Goal: Task Accomplishment & Management: Use online tool/utility

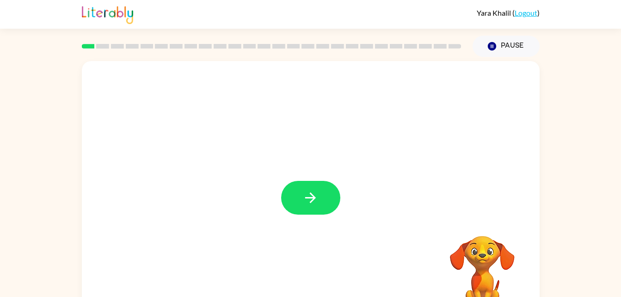
click at [282, 139] on div at bounding box center [311, 193] width 458 height 264
click at [282, 139] on div "Your browser must support playing .mp4 files to use Literably. Please try using…" at bounding box center [311, 193] width 458 height 264
click at [316, 189] on button "button" at bounding box center [310, 198] width 59 height 34
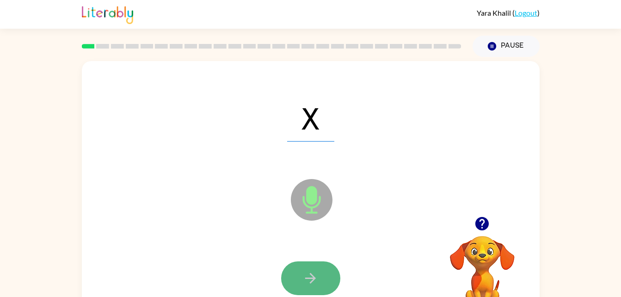
click at [304, 280] on icon "button" at bounding box center [311, 278] width 16 height 16
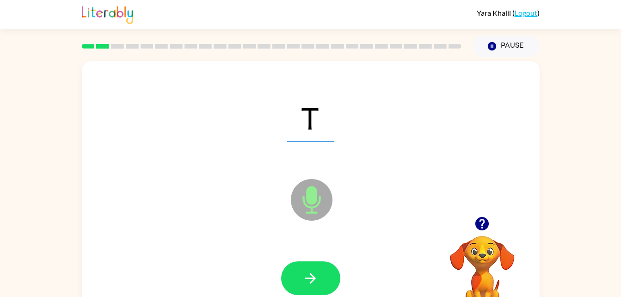
drag, startPoint x: 304, startPoint y: 280, endPoint x: 281, endPoint y: 267, distance: 26.5
click at [281, 267] on div at bounding box center [310, 278] width 59 height 34
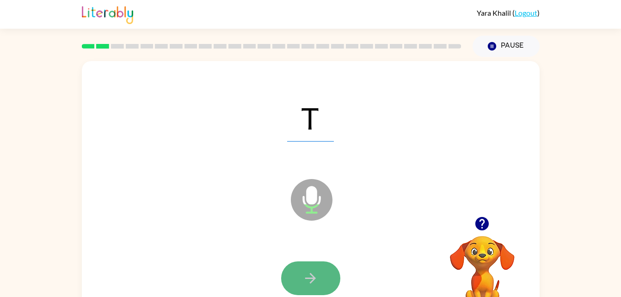
click at [297, 276] on button "button" at bounding box center [310, 278] width 59 height 34
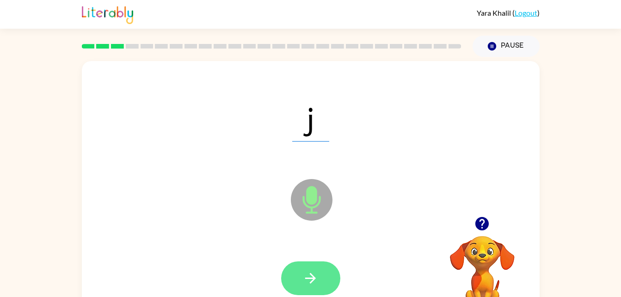
click at [313, 285] on icon "button" at bounding box center [311, 278] width 16 height 16
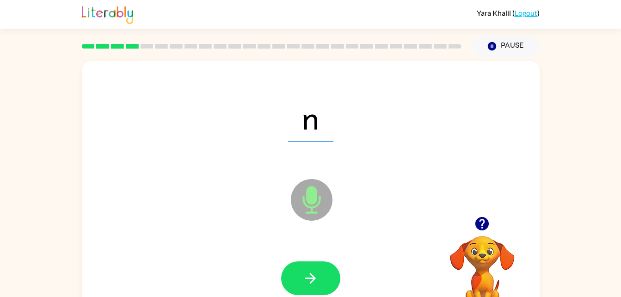
click at [313, 285] on icon "button" at bounding box center [311, 278] width 16 height 16
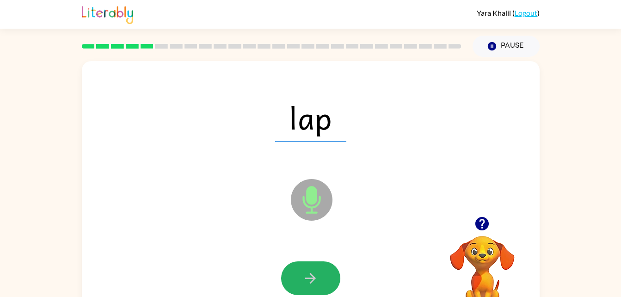
click at [313, 285] on icon "button" at bounding box center [311, 278] width 16 height 16
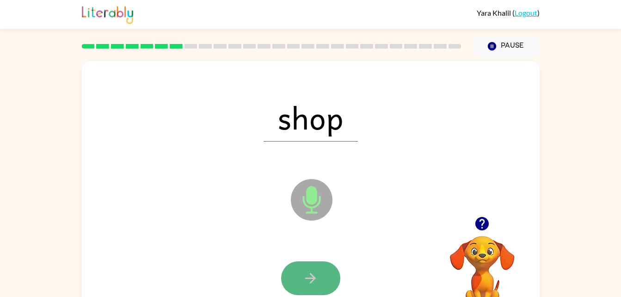
click at [307, 284] on icon "button" at bounding box center [311, 278] width 16 height 16
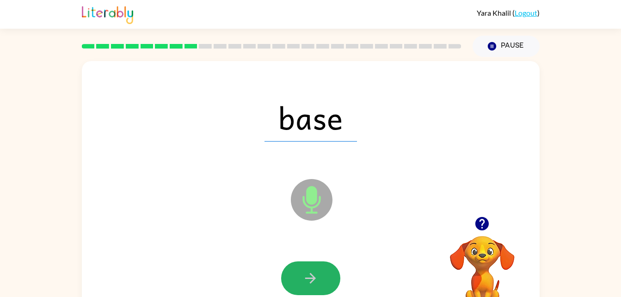
click at [307, 284] on icon "button" at bounding box center [311, 278] width 16 height 16
click at [307, 284] on div at bounding box center [310, 278] width 59 height 34
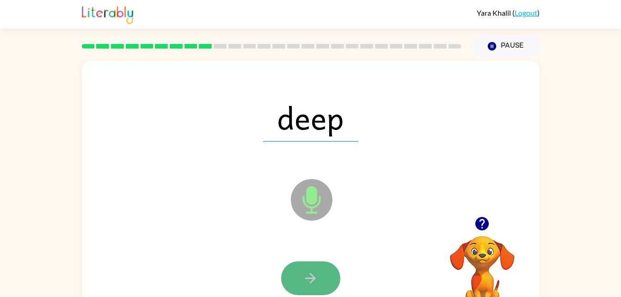
click at [309, 271] on icon "button" at bounding box center [311, 278] width 16 height 16
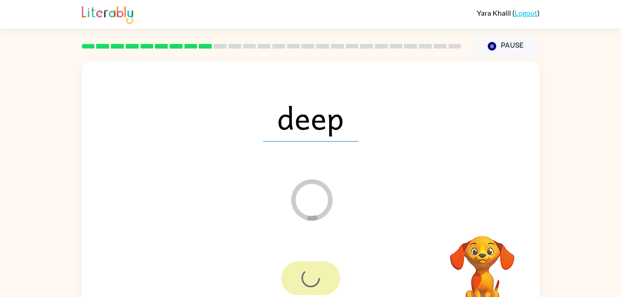
click at [309, 271] on div at bounding box center [310, 278] width 59 height 34
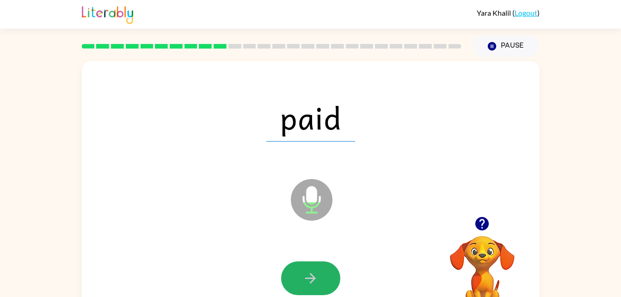
click at [309, 271] on icon "button" at bounding box center [311, 278] width 16 height 16
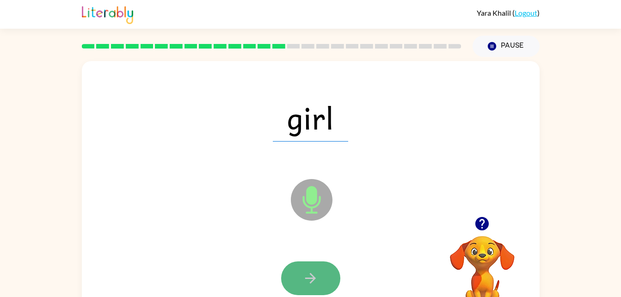
click at [325, 270] on button "button" at bounding box center [310, 278] width 59 height 34
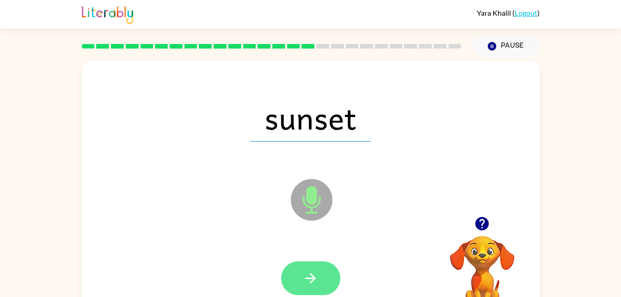
click at [319, 278] on button "button" at bounding box center [310, 278] width 59 height 34
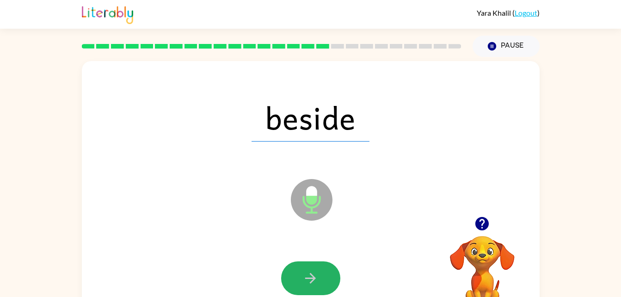
click at [319, 278] on button "button" at bounding box center [310, 278] width 59 height 34
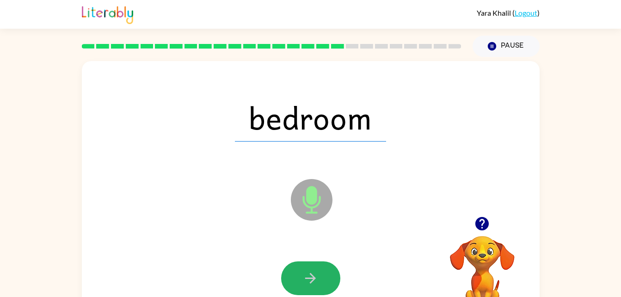
click at [319, 278] on button "button" at bounding box center [310, 278] width 59 height 34
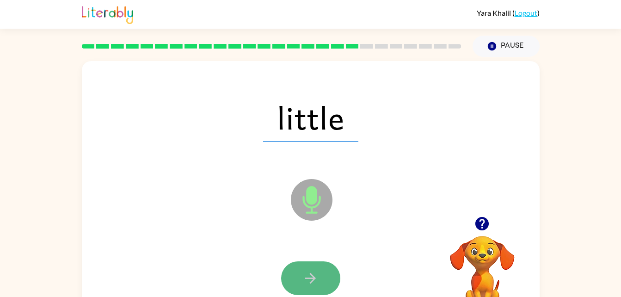
click at [315, 276] on icon "button" at bounding box center [311, 278] width 16 height 16
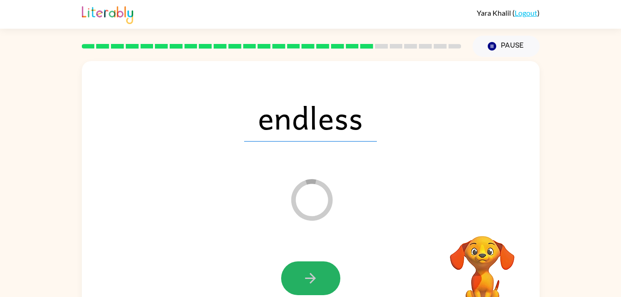
click at [315, 276] on icon "button" at bounding box center [311, 278] width 16 height 16
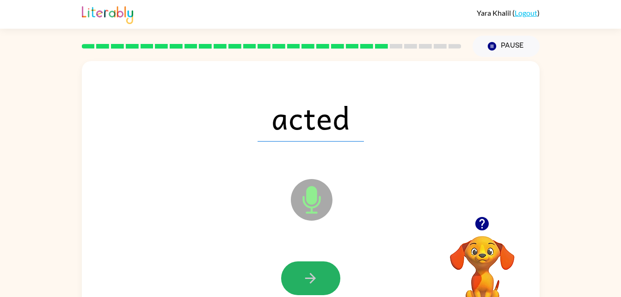
click at [315, 276] on icon "button" at bounding box center [311, 278] width 16 height 16
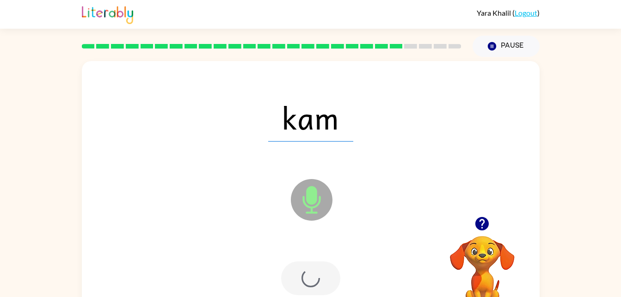
click at [315, 276] on div at bounding box center [310, 278] width 59 height 34
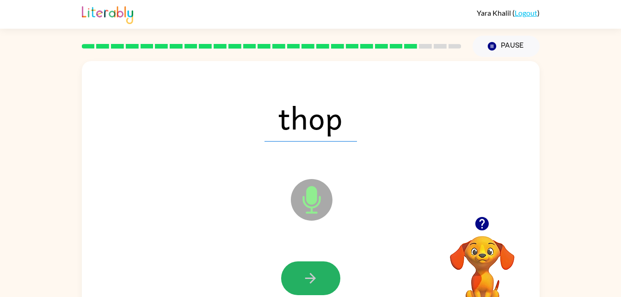
click at [315, 276] on icon "button" at bounding box center [311, 278] width 16 height 16
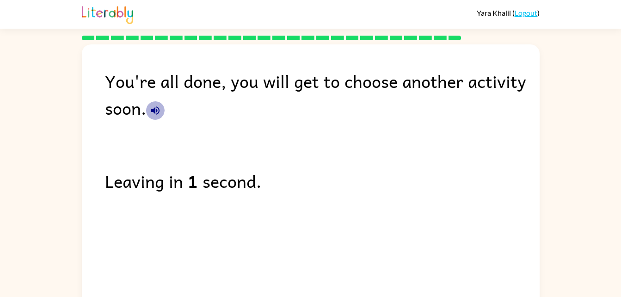
click at [151, 111] on icon "button" at bounding box center [155, 110] width 8 height 8
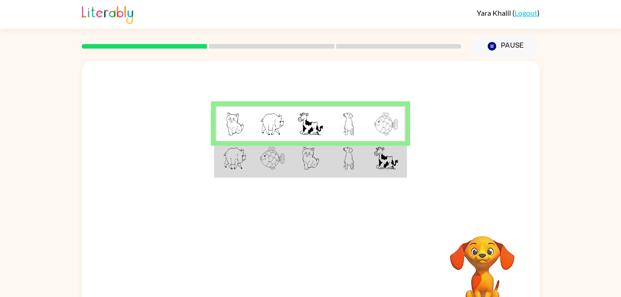
click at [310, 163] on img at bounding box center [311, 158] width 18 height 23
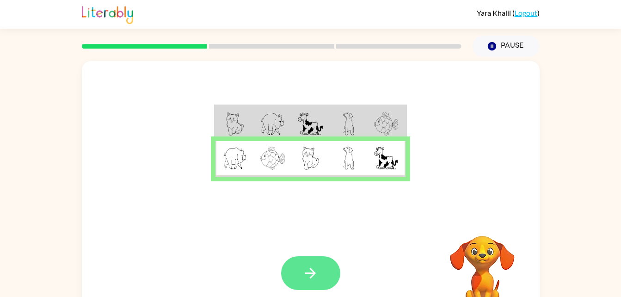
click at [294, 272] on button "button" at bounding box center [310, 273] width 59 height 34
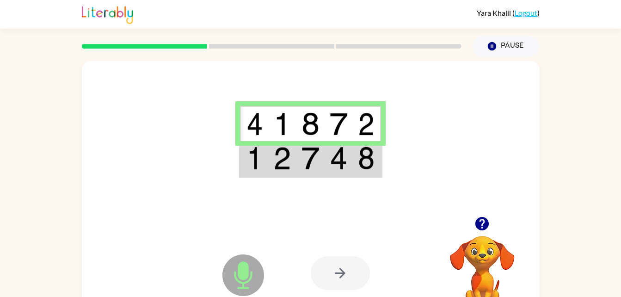
click at [291, 161] on img at bounding box center [282, 158] width 18 height 23
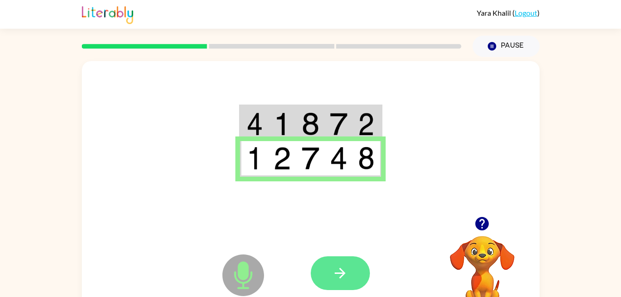
click at [340, 260] on button "button" at bounding box center [340, 273] width 59 height 34
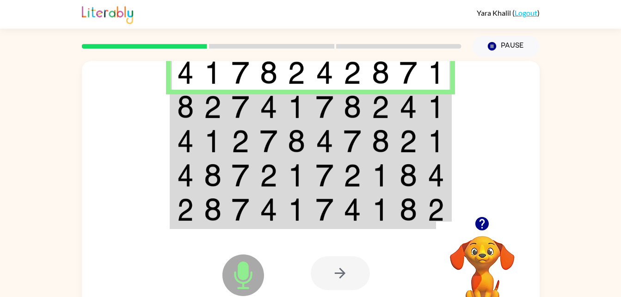
click at [304, 112] on img at bounding box center [297, 106] width 18 height 23
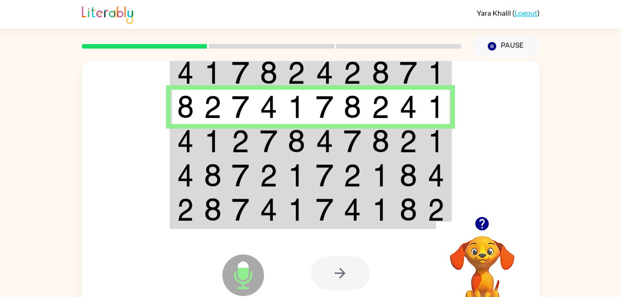
click at [323, 143] on img at bounding box center [325, 141] width 18 height 23
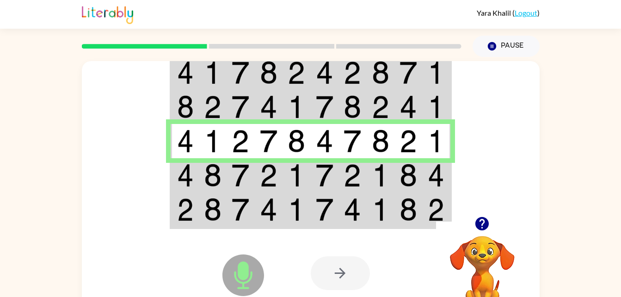
click at [332, 175] on img at bounding box center [325, 175] width 18 height 23
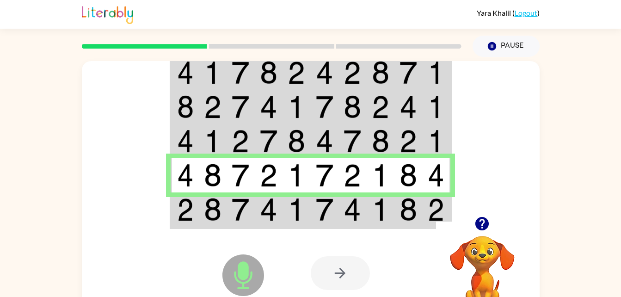
click at [317, 222] on div at bounding box center [379, 273] width 136 height 104
click at [266, 207] on img at bounding box center [269, 209] width 18 height 23
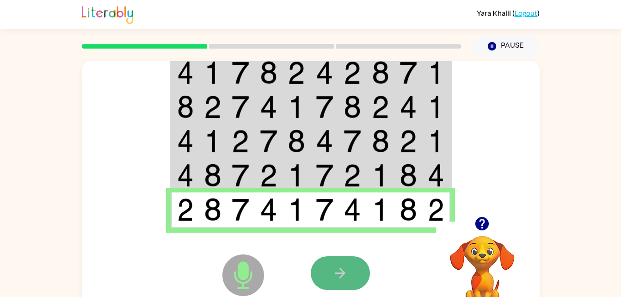
click at [328, 270] on button "button" at bounding box center [340, 273] width 59 height 34
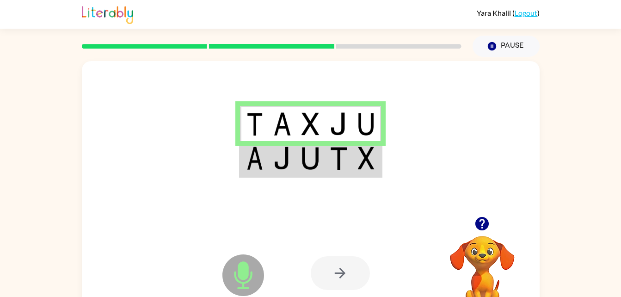
click at [320, 161] on td at bounding box center [311, 159] width 28 height 36
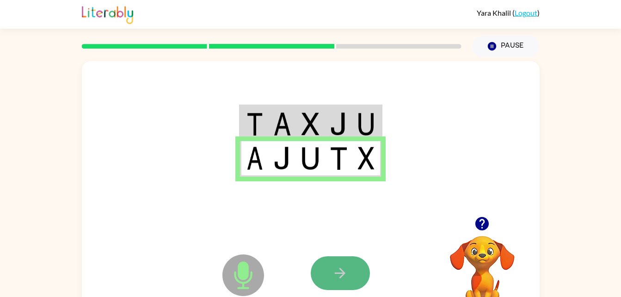
click at [338, 276] on icon "button" at bounding box center [340, 273] width 16 height 16
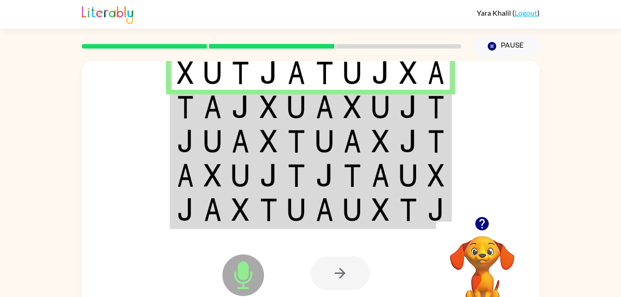
click at [295, 97] on img at bounding box center [297, 106] width 18 height 23
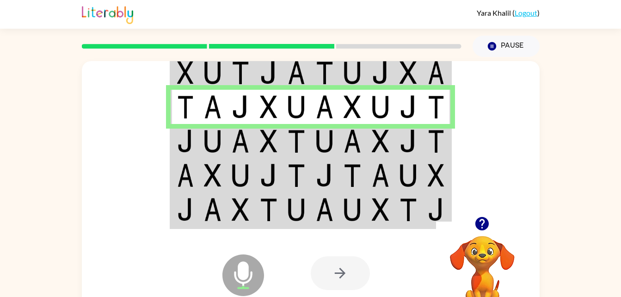
click at [311, 150] on td at bounding box center [325, 141] width 28 height 34
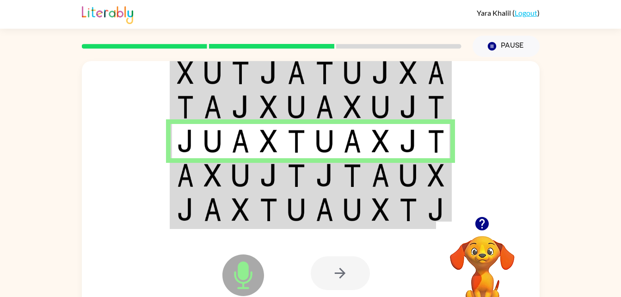
click at [393, 182] on td at bounding box center [381, 175] width 28 height 34
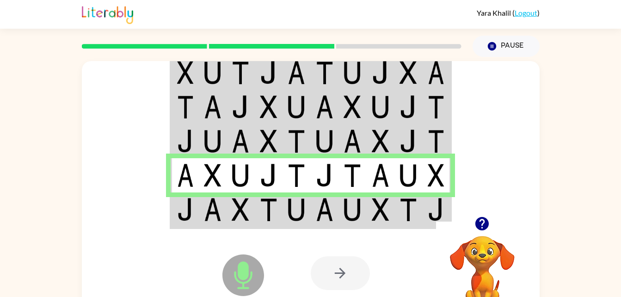
click at [419, 205] on td at bounding box center [409, 210] width 28 height 36
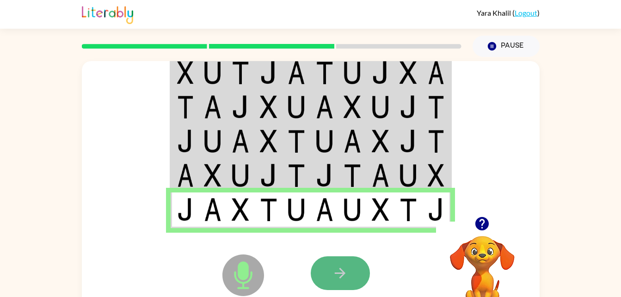
click at [331, 261] on button "button" at bounding box center [340, 273] width 59 height 34
